Goal: Task Accomplishment & Management: Use online tool/utility

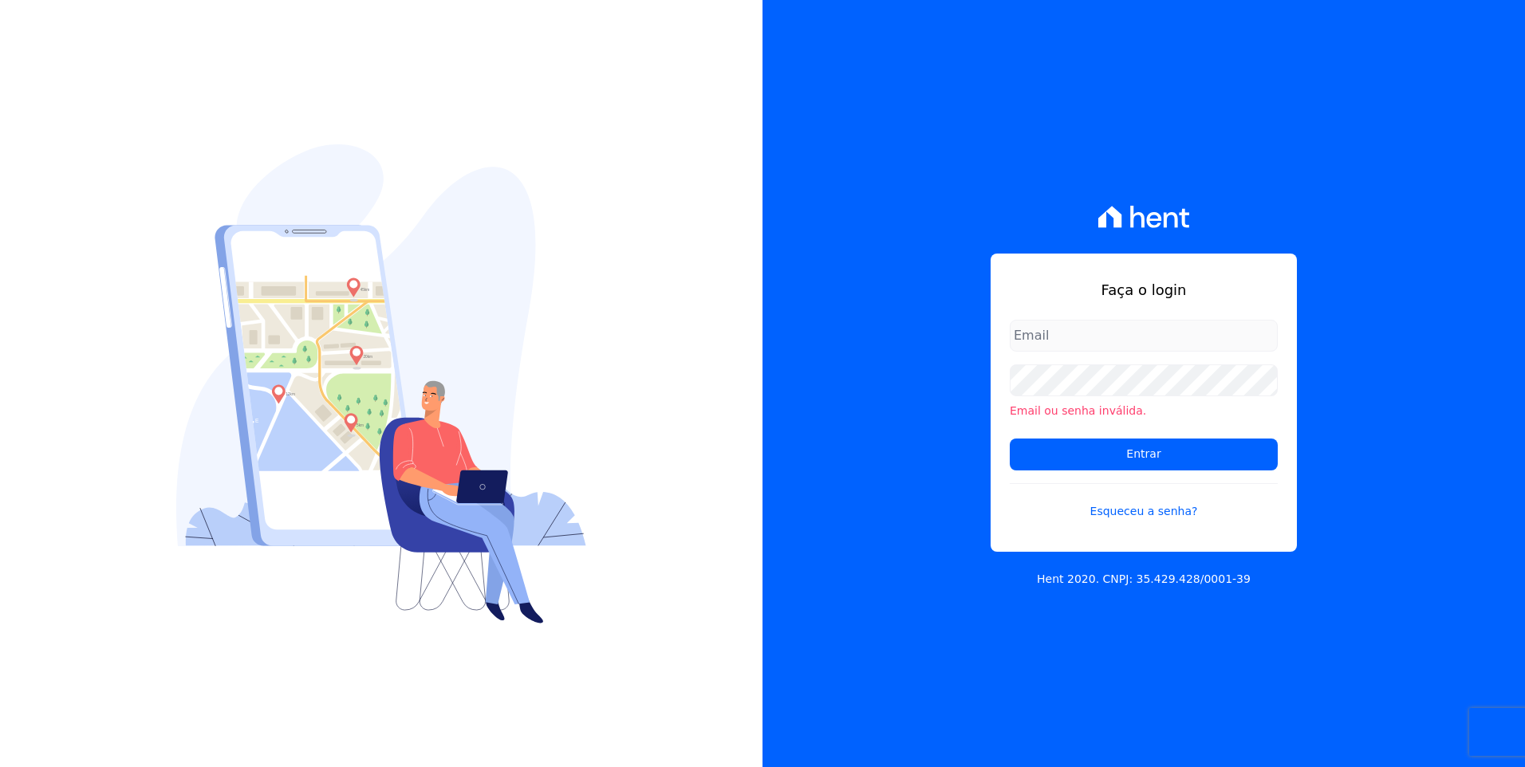
click at [1028, 334] on input "email" at bounding box center [1144, 336] width 268 height 32
type input "[EMAIL_ADDRESS][DOMAIN_NAME]"
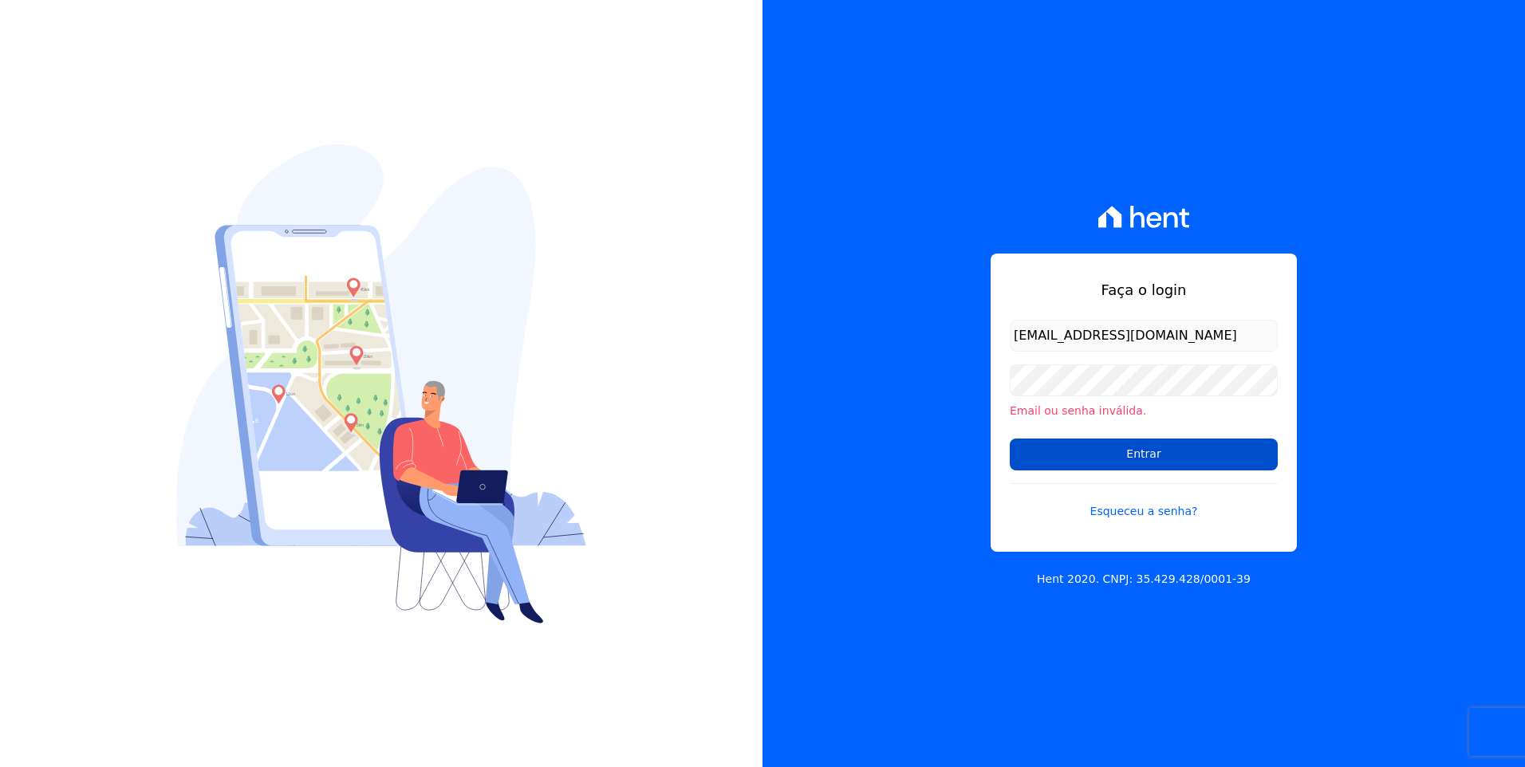
click at [1135, 451] on input "Entrar" at bounding box center [1144, 455] width 268 height 32
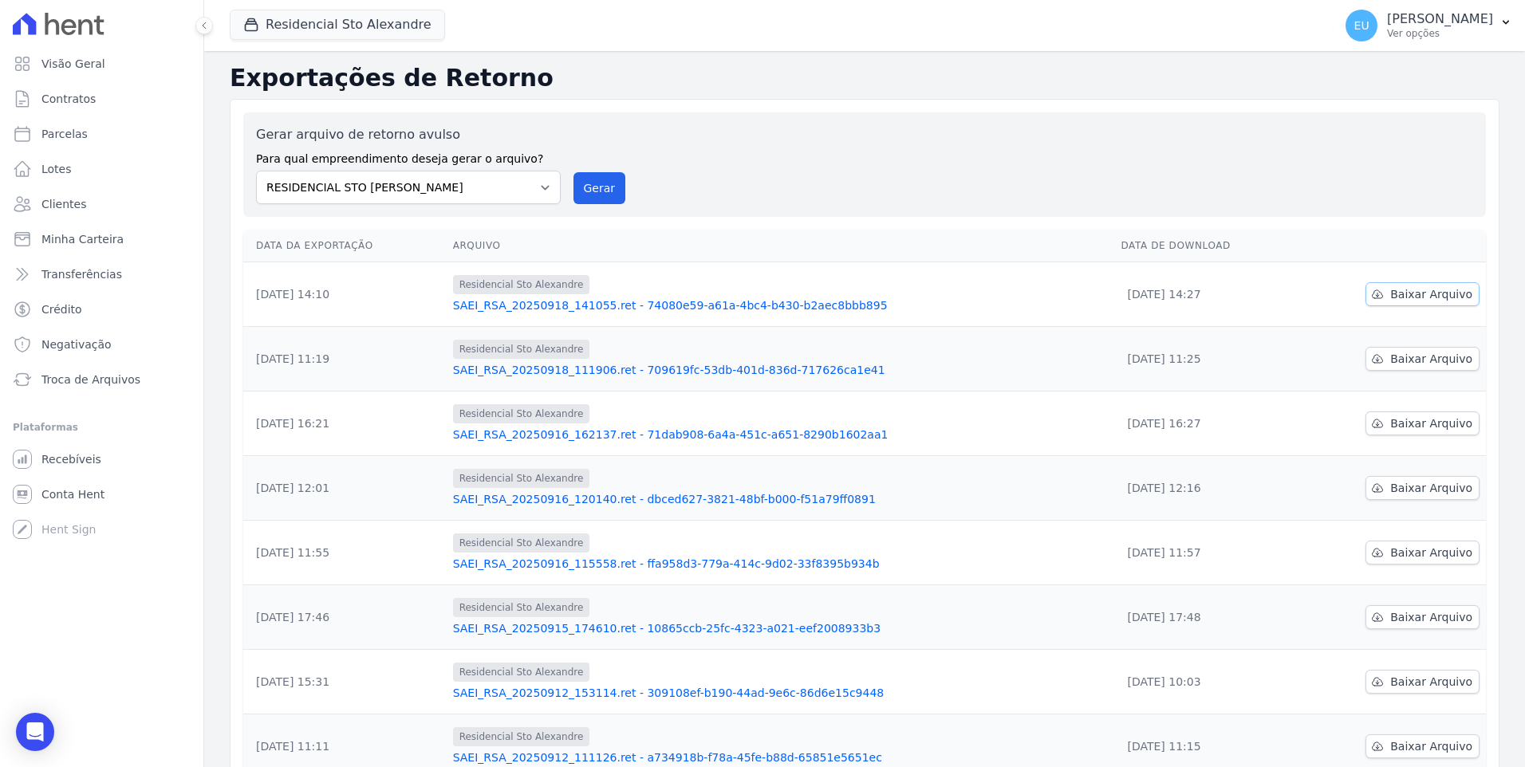
click at [1432, 285] on link "Baixar Arquivo" at bounding box center [1423, 294] width 114 height 24
click at [76, 376] on span "Troca de Arquivos" at bounding box center [90, 380] width 99 height 16
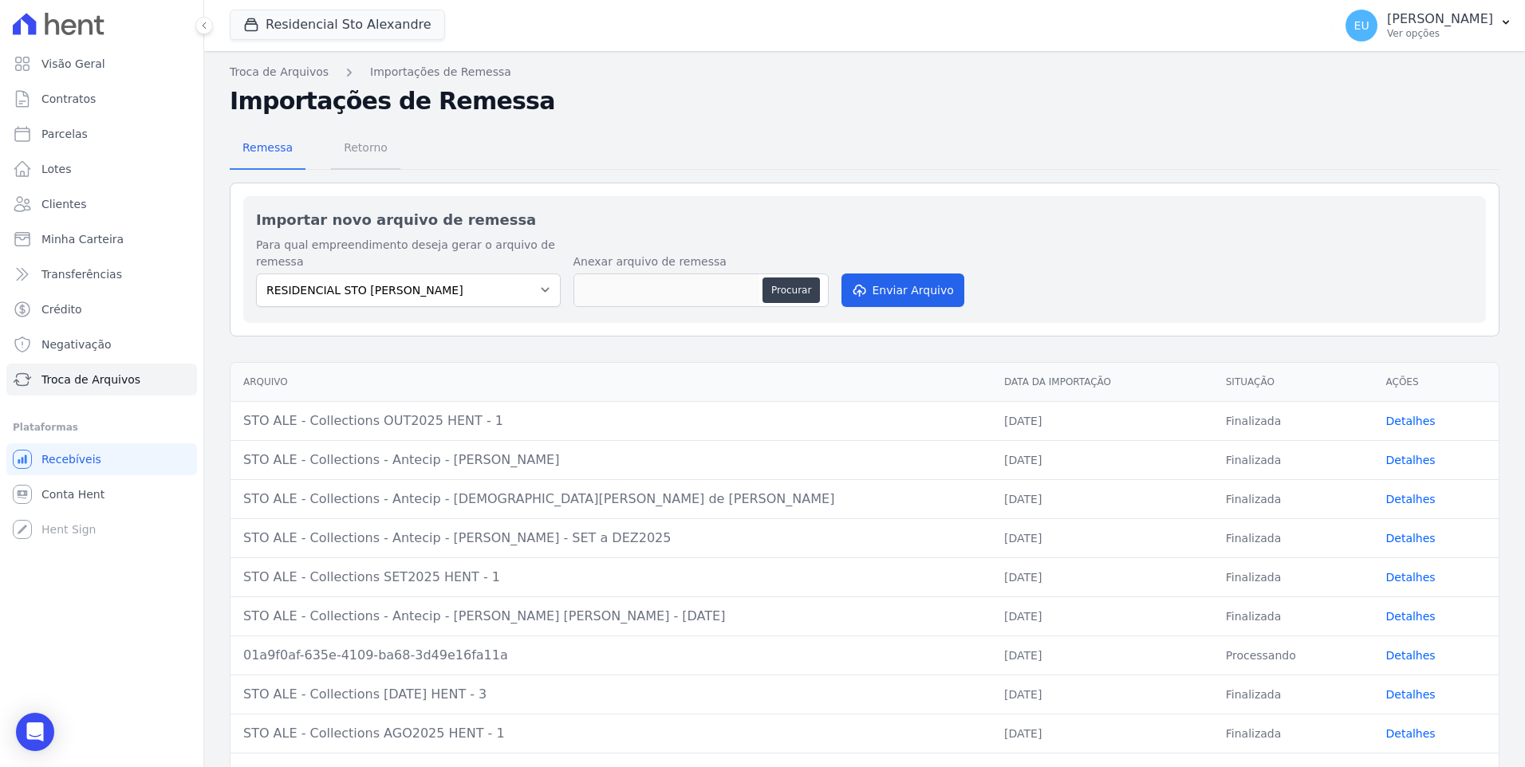
click at [356, 148] on span "Retorno" at bounding box center [365, 148] width 63 height 32
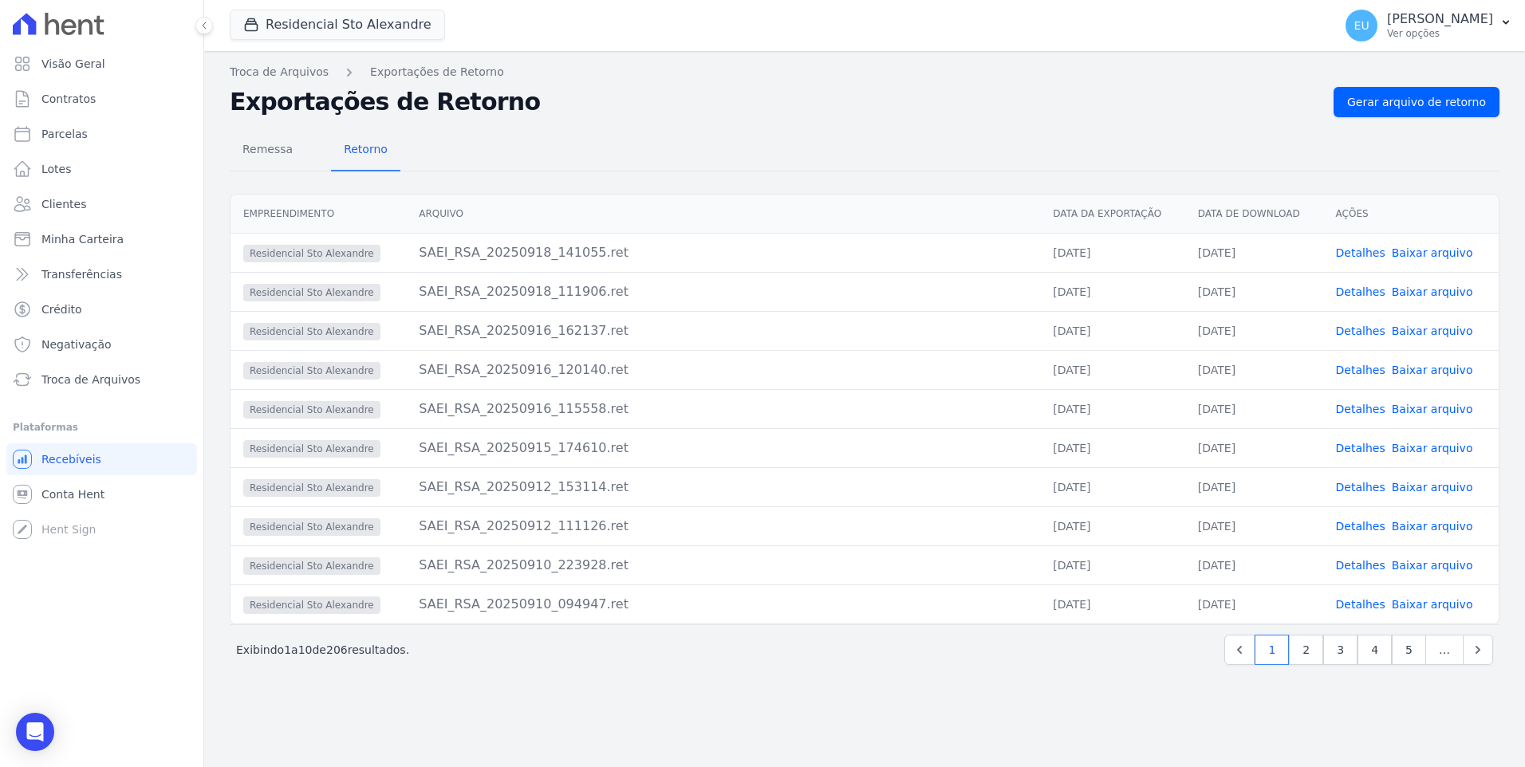
click at [1356, 254] on link "Detalhes" at bounding box center [1360, 252] width 49 height 13
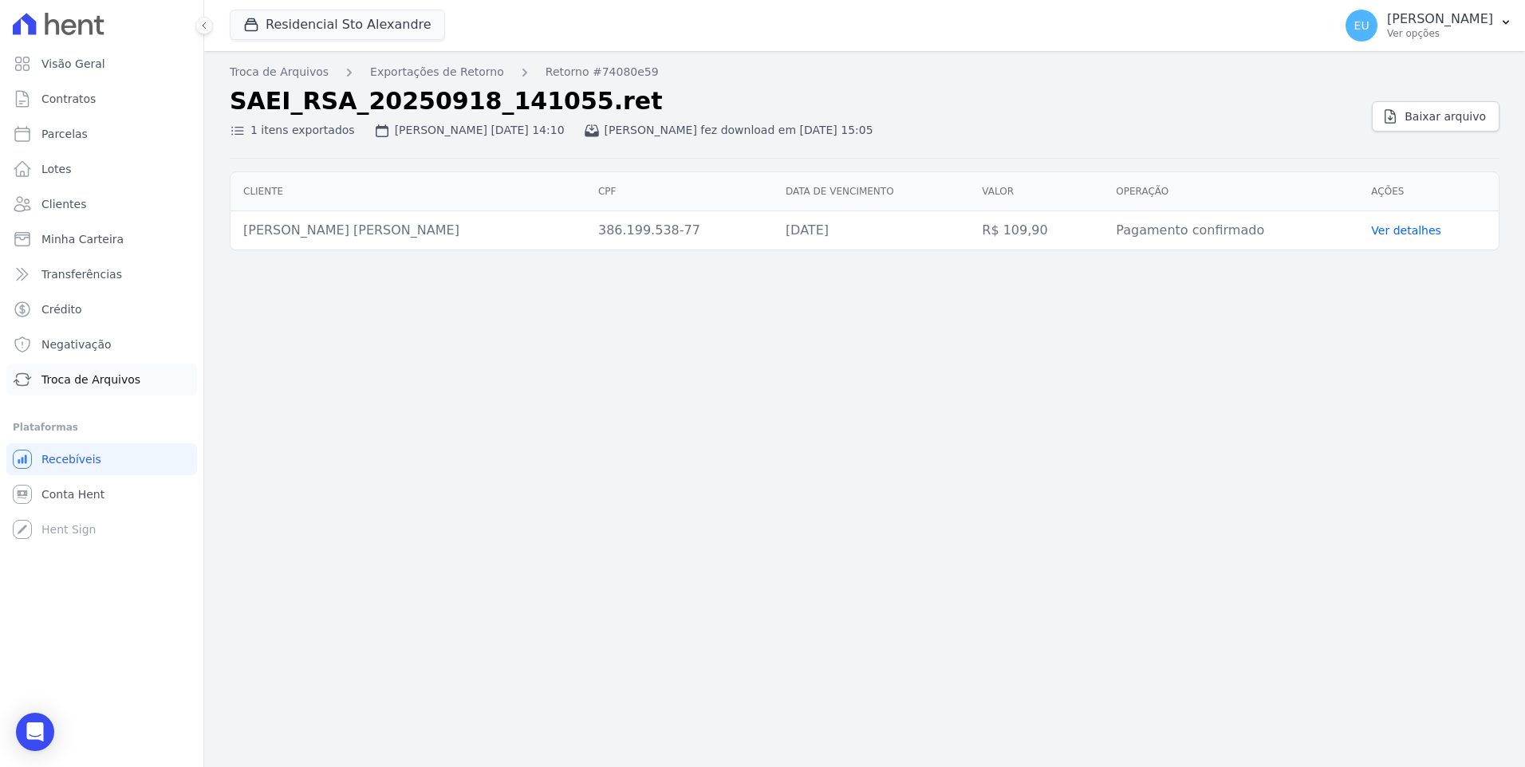
click at [81, 377] on span "Troca de Arquivos" at bounding box center [90, 380] width 99 height 16
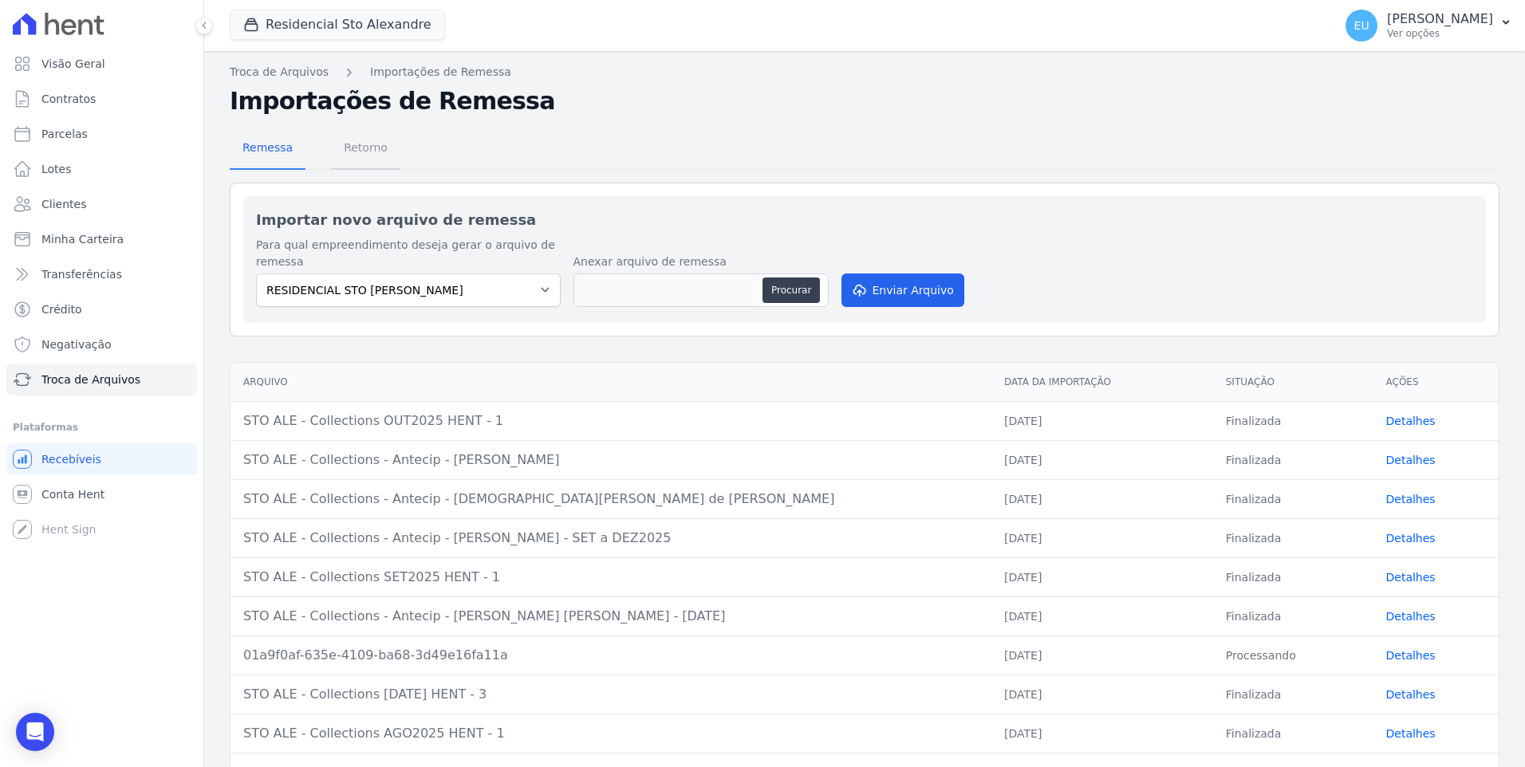
click at [369, 144] on span "Retorno" at bounding box center [365, 148] width 63 height 32
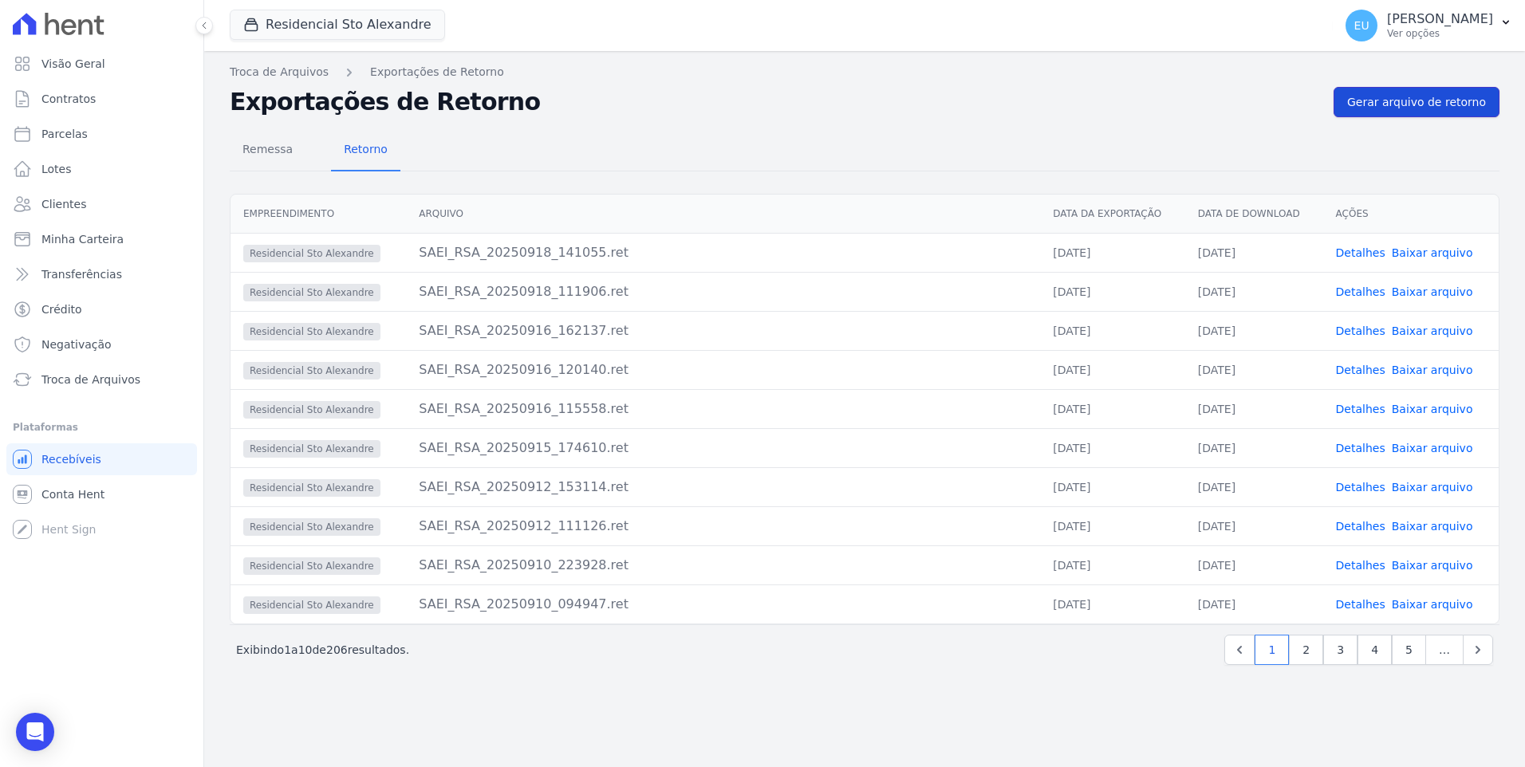
click at [1407, 100] on span "Gerar arquivo de retorno" at bounding box center [1416, 102] width 139 height 16
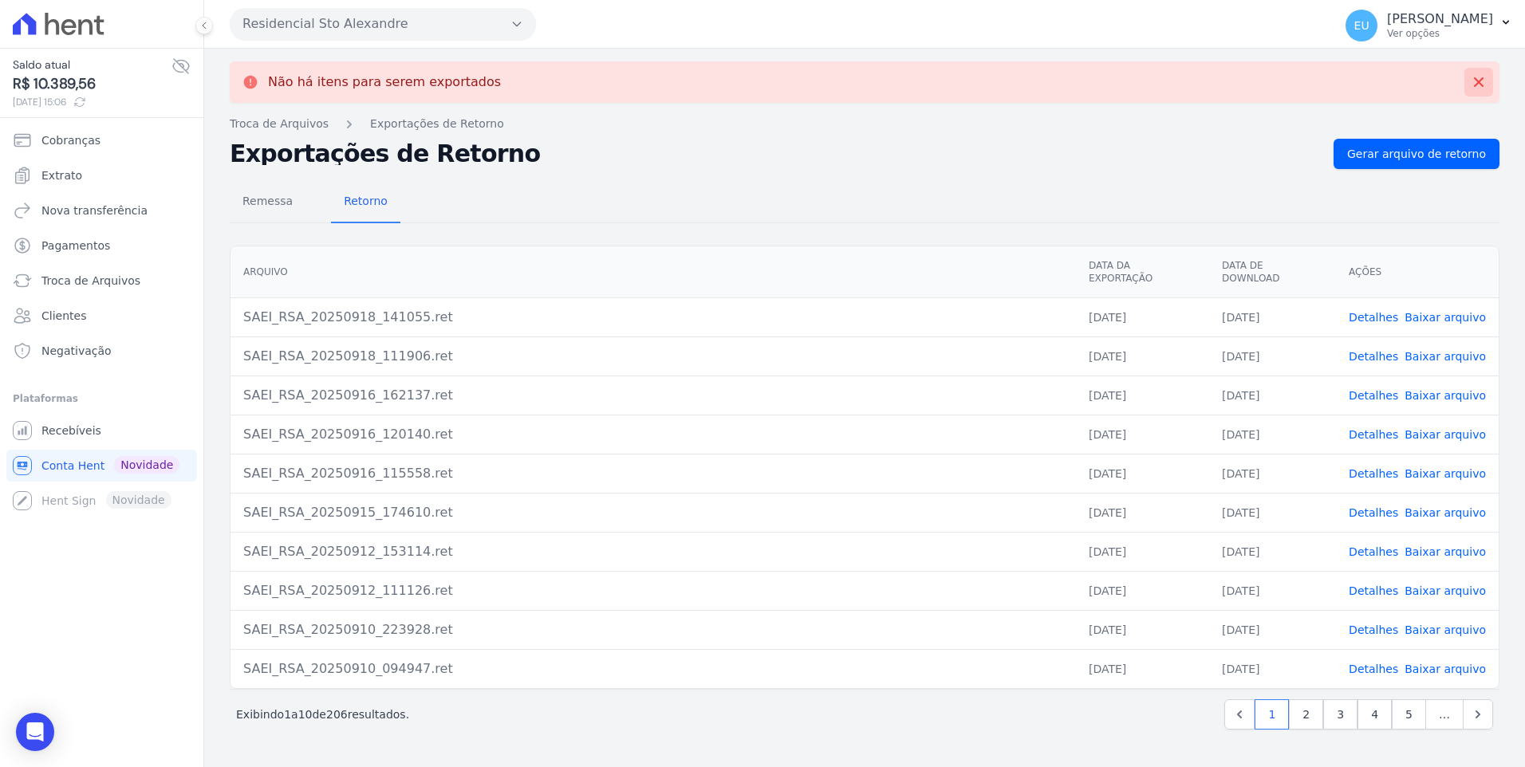
click at [1481, 81] on icon at bounding box center [1479, 82] width 16 height 16
